Goal: Information Seeking & Learning: Find specific page/section

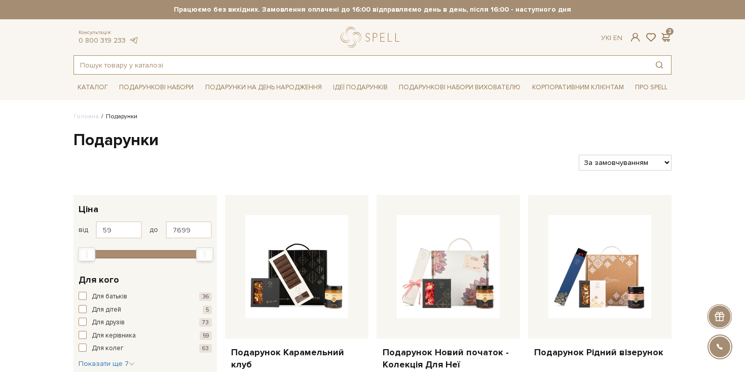
click at [221, 68] on input "text" at bounding box center [361, 65] width 574 height 18
type input "з вином"
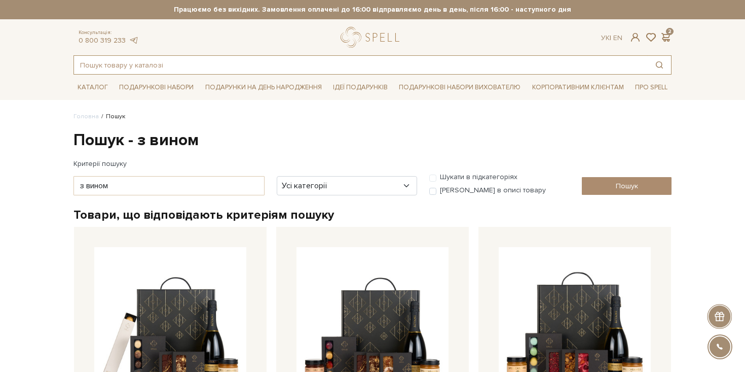
click at [181, 65] on input "text" at bounding box center [361, 65] width 574 height 18
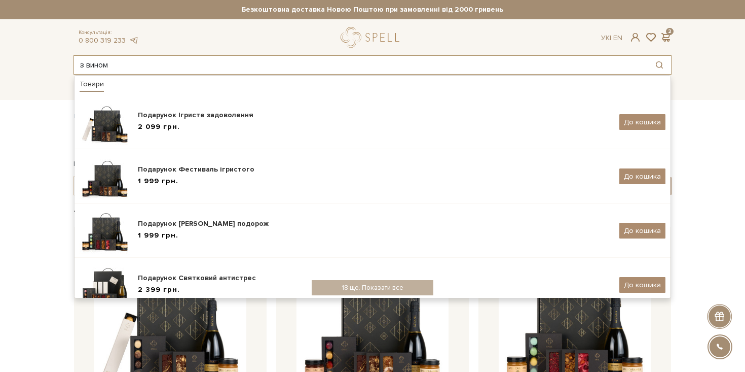
click at [186, 65] on input "з вином" at bounding box center [361, 65] width 574 height 18
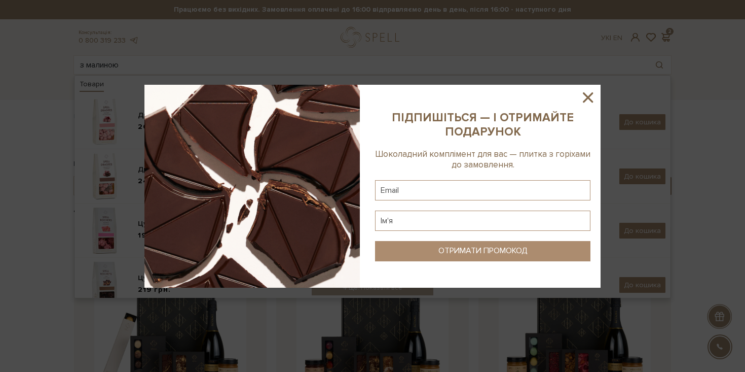
click at [181, 64] on div at bounding box center [372, 186] width 745 height 372
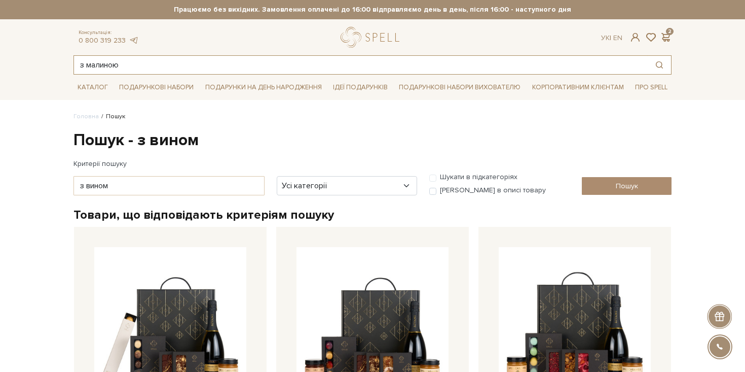
click at [179, 62] on input "з малиною" at bounding box center [361, 65] width 574 height 18
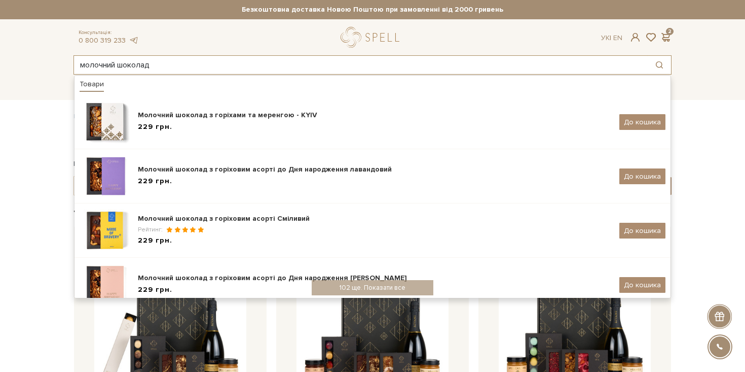
click at [175, 61] on input "молочний шоколад" at bounding box center [361, 65] width 574 height 18
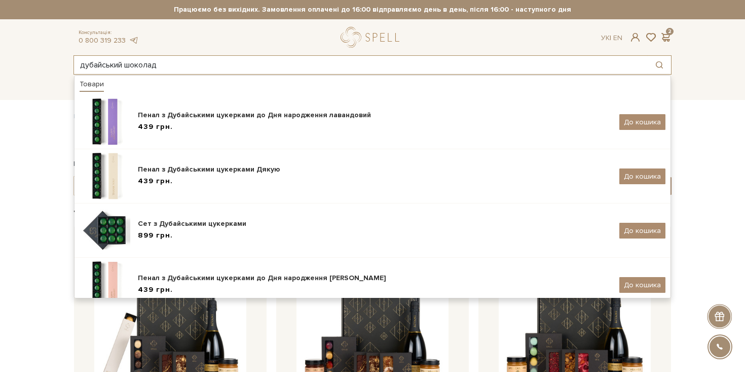
type input "дубайський шоколад"
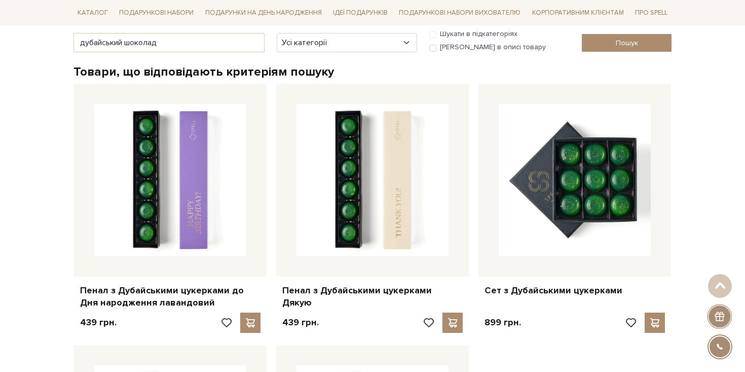
scroll to position [158, 0]
